Goal: Navigation & Orientation: Find specific page/section

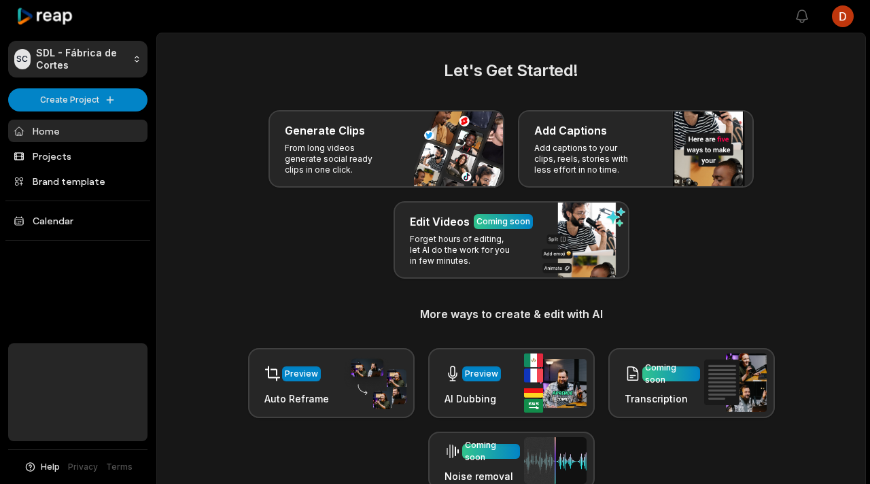
click at [95, 152] on link "Projects" at bounding box center [77, 156] width 139 height 22
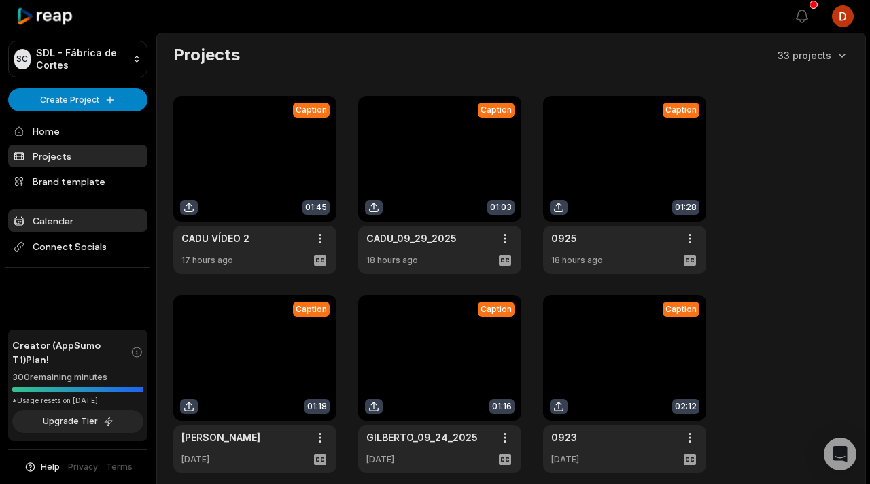
click at [78, 219] on link "Calendar" at bounding box center [77, 220] width 139 height 22
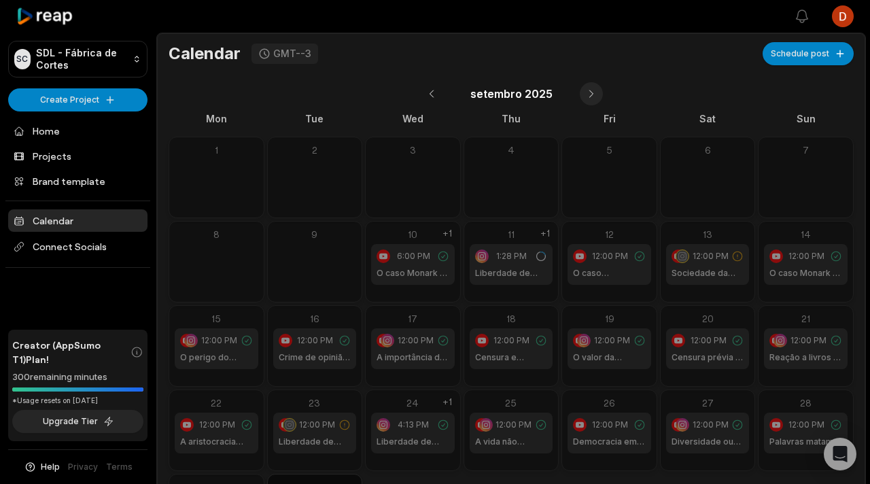
click at [592, 97] on button at bounding box center [591, 93] width 23 height 23
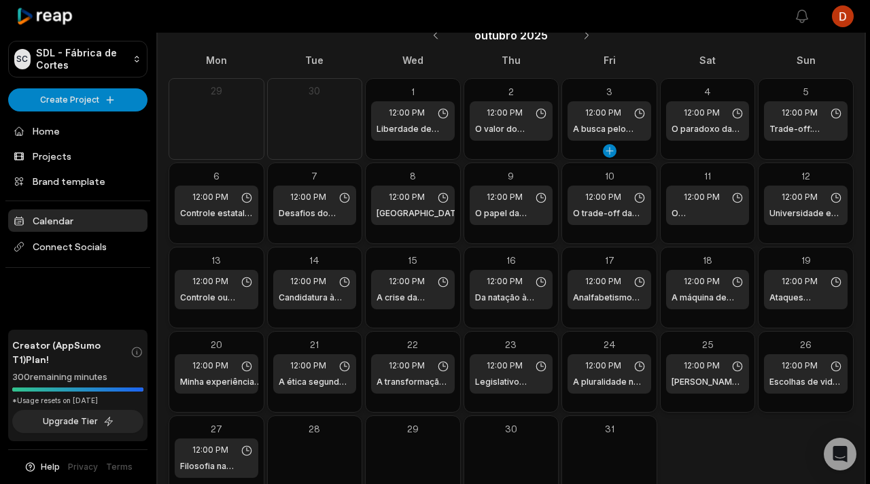
scroll to position [79, 0]
